Goal: Task Accomplishment & Management: Use online tool/utility

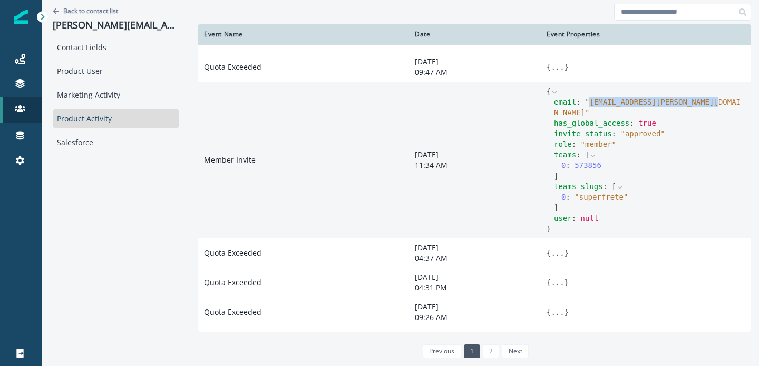
scroll to position [89, 0]
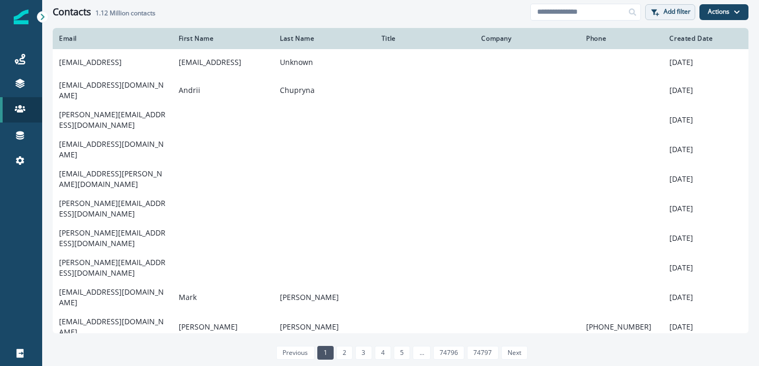
click at [680, 8] on p "Add filter" at bounding box center [677, 11] width 27 height 7
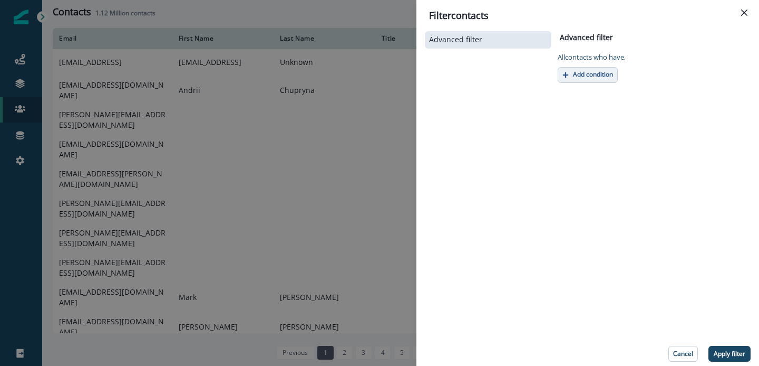
click at [587, 71] on p "Add condition" at bounding box center [593, 74] width 40 height 7
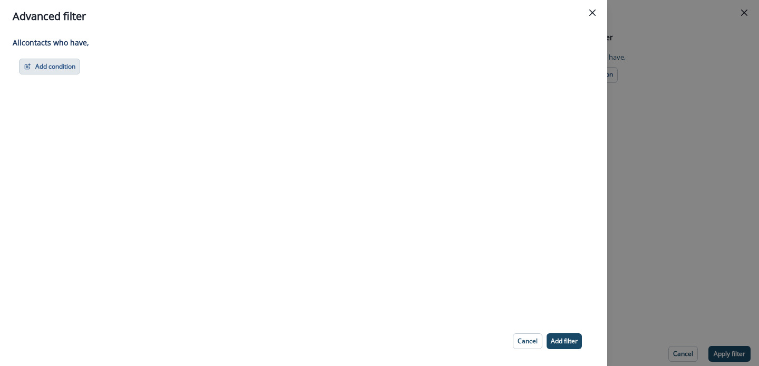
click at [45, 70] on button "Add condition" at bounding box center [49, 67] width 61 height 16
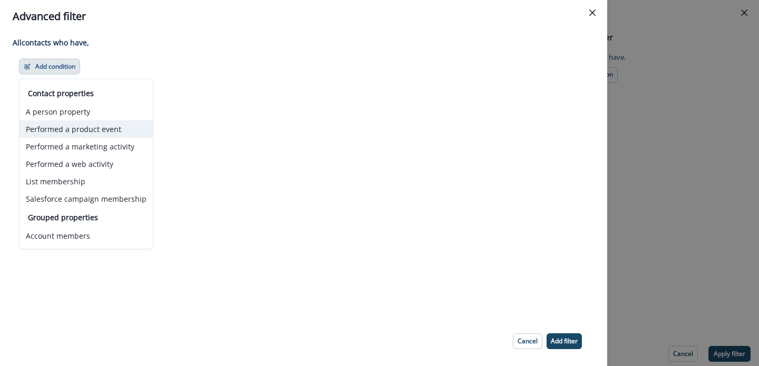
click at [98, 132] on button "Performed a product event" at bounding box center [86, 128] width 133 height 17
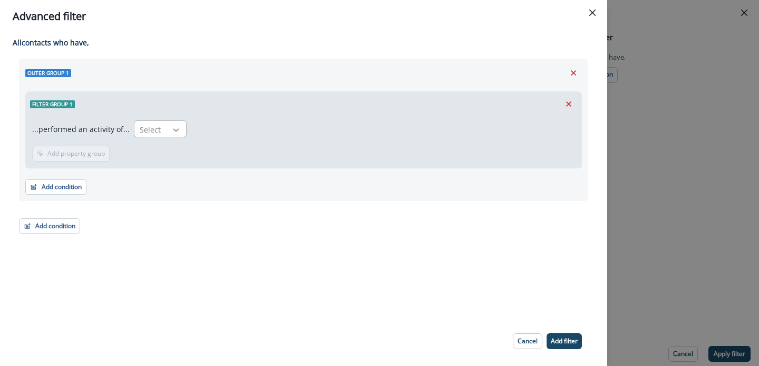
click at [167, 128] on div at bounding box center [176, 129] width 18 height 11
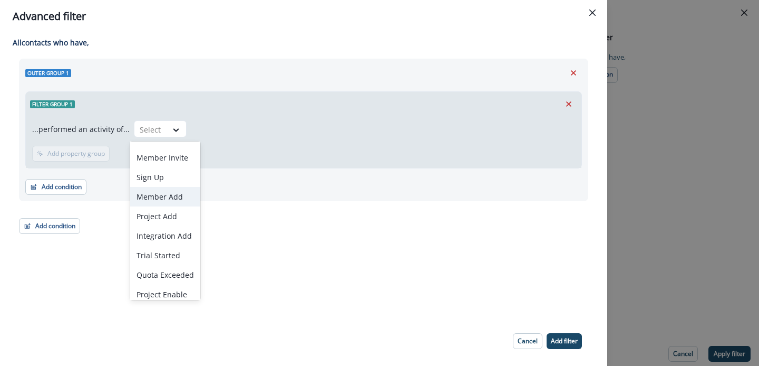
scroll to position [22, 0]
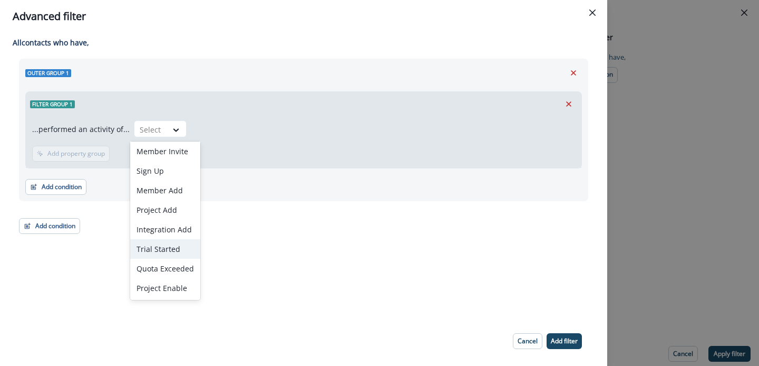
click at [160, 243] on div "Trial Started" at bounding box center [165, 249] width 70 height 20
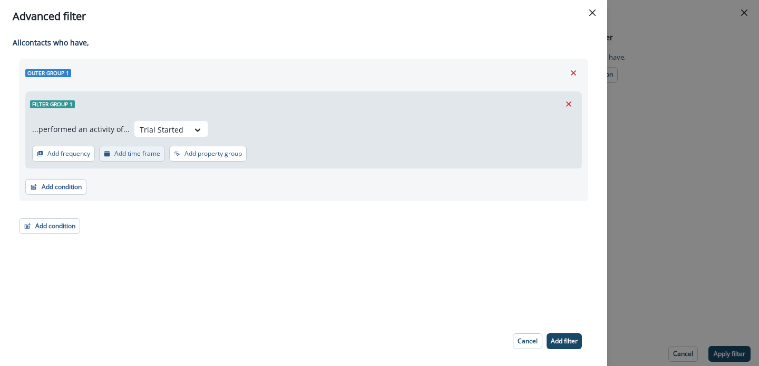
click at [141, 146] on button "Add time frame" at bounding box center [132, 154] width 66 height 16
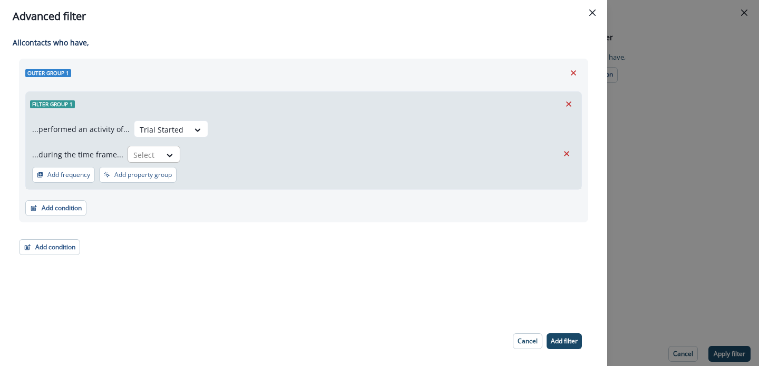
click at [173, 161] on div at bounding box center [170, 154] width 19 height 17
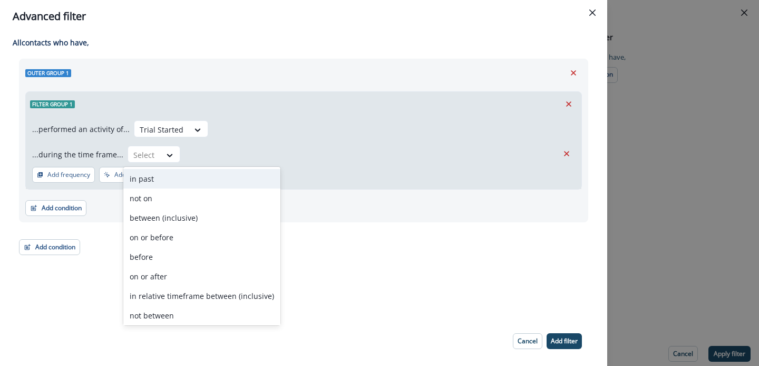
click at [161, 177] on div "in past" at bounding box center [201, 179] width 157 height 20
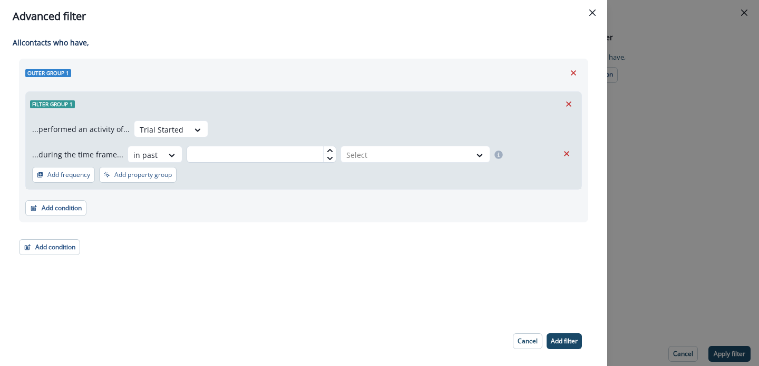
click at [291, 150] on input "text" at bounding box center [262, 154] width 150 height 17
type input "*"
click at [413, 152] on div at bounding box center [406, 154] width 119 height 13
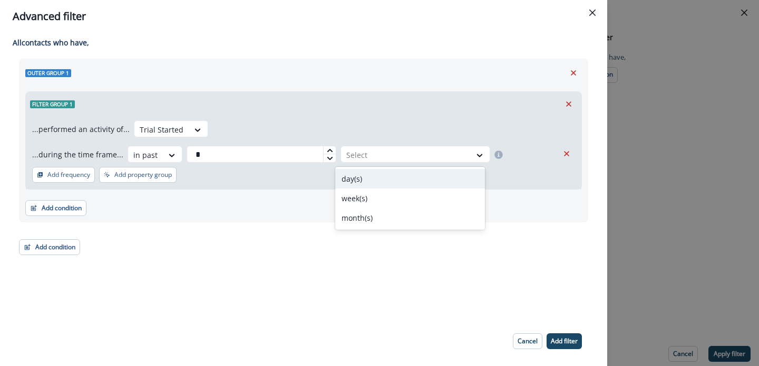
click at [400, 171] on div "day(s)" at bounding box center [410, 179] width 150 height 20
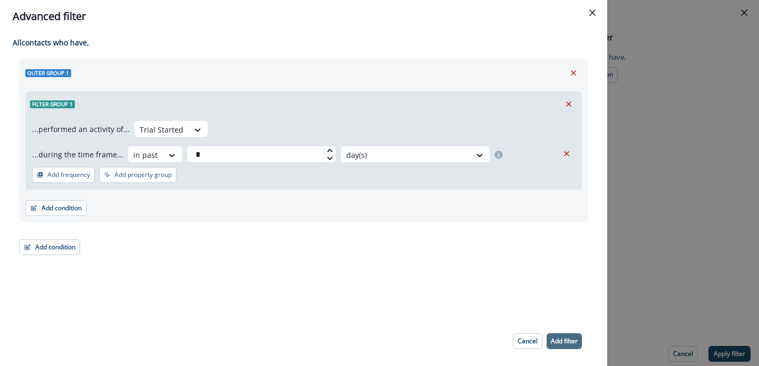
click at [573, 344] on button "Add filter" at bounding box center [564, 341] width 35 height 16
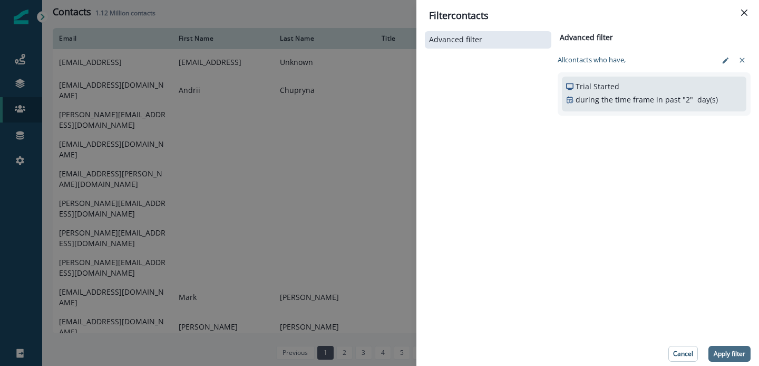
click at [728, 352] on p "Apply filter" at bounding box center [730, 353] width 32 height 7
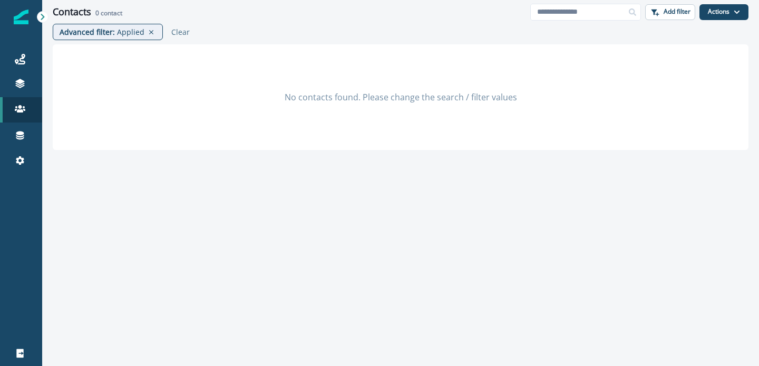
click at [495, 19] on div "Contacts 0 contact Add filter Actions Create Contact Import Contacts" at bounding box center [400, 12] width 717 height 24
